Goal: Find contact information: Find contact information

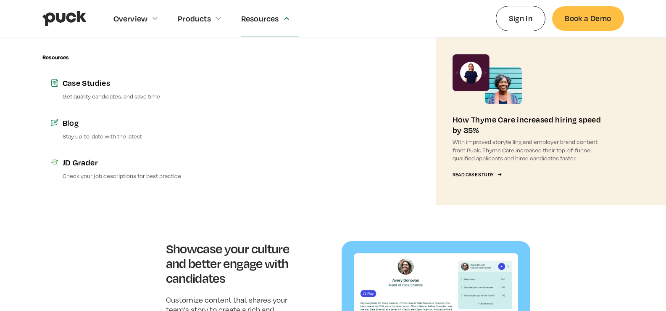
scroll to position [2232, 0]
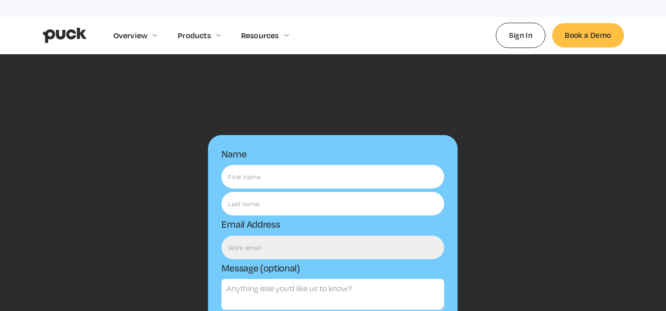
scroll to position [417, 0]
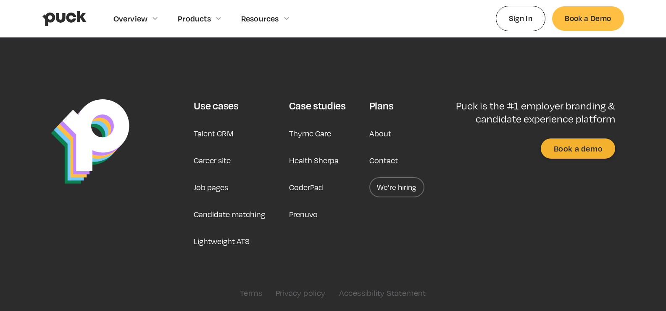
drag, startPoint x: 305, startPoint y: 290, endPoint x: 328, endPoint y: 187, distance: 104.8
click at [328, 187] on div "Thyme Care Health Sherpa CoderPad Prenuvo" at bounding box center [314, 177] width 50 height 108
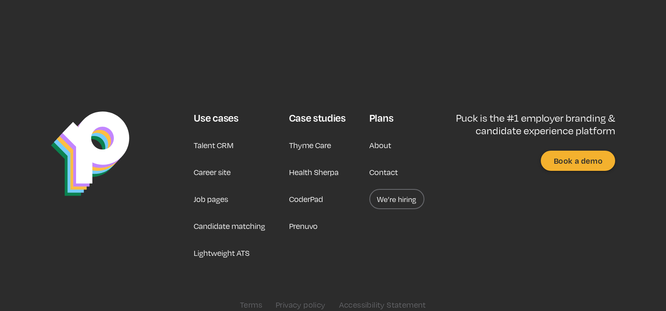
scroll to position [2667, 0]
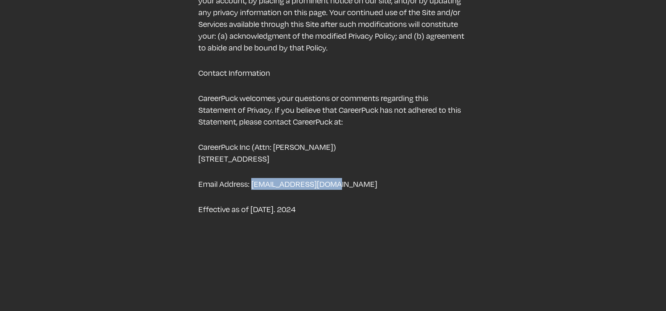
drag, startPoint x: 251, startPoint y: 156, endPoint x: 359, endPoint y: 151, distance: 108.5
click at [359, 178] on p "Email Address: admin@careerpuck.com" at bounding box center [332, 184] width 269 height 12
copy p "admin@careerpuck.com"
